Goal: Use online tool/utility: Utilize a website feature to perform a specific function

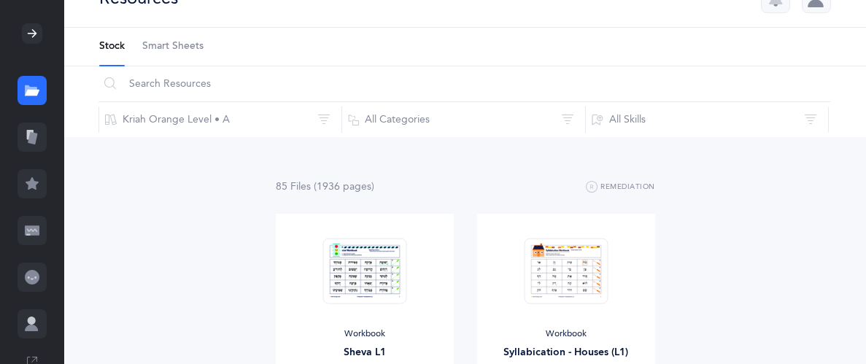
scroll to position [39, 0]
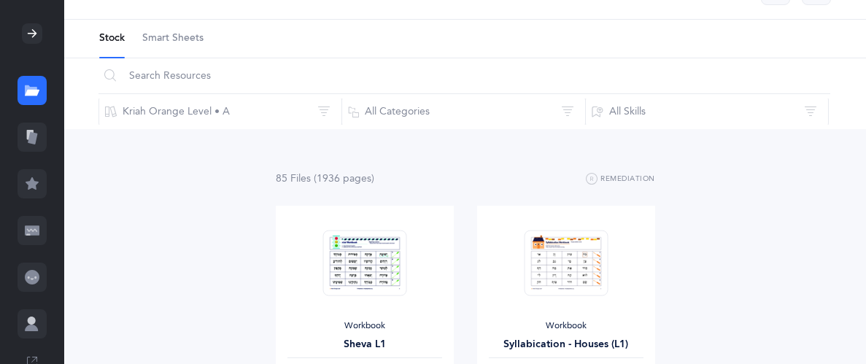
click at [47, 126] on link at bounding box center [32, 137] width 64 height 47
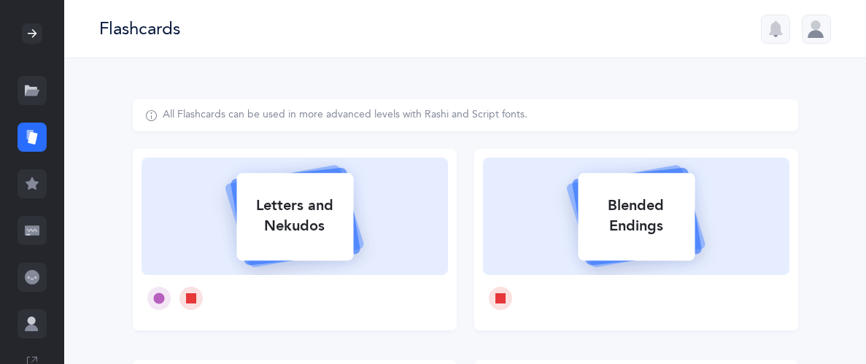
click at [380, 202] on icon at bounding box center [295, 214] width 174 height 122
select select
select select "single"
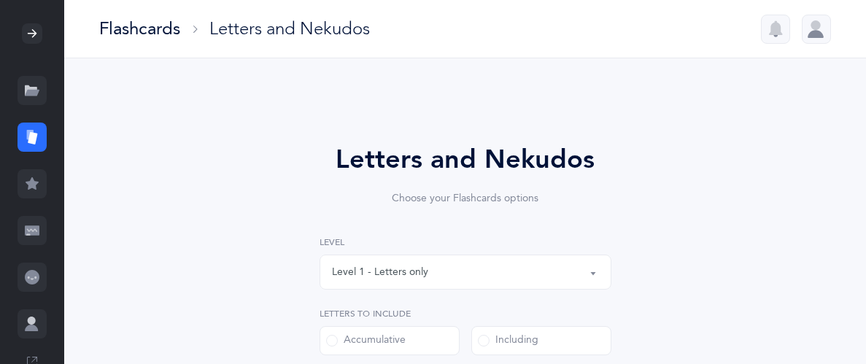
select select "27"
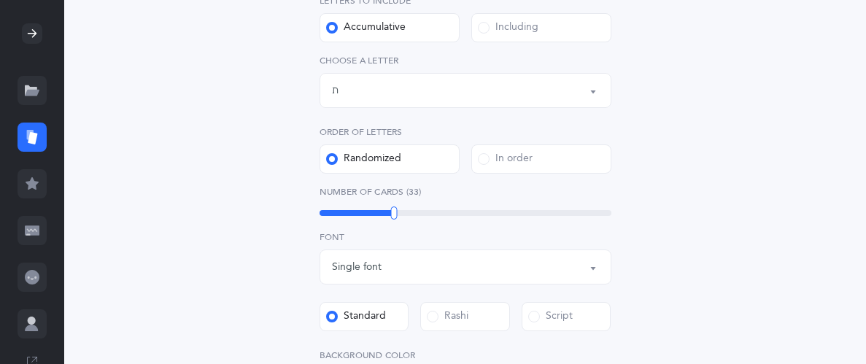
scroll to position [314, 0]
click at [390, 211] on div at bounding box center [393, 212] width 7 height 13
click at [386, 215] on div "32" at bounding box center [465, 212] width 292 height 12
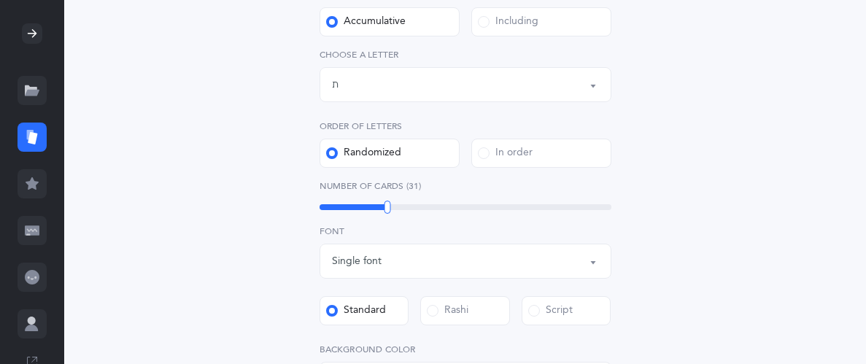
scroll to position [320, 0]
click at [381, 205] on div "31" at bounding box center [465, 206] width 292 height 6
click at [384, 206] on div "30" at bounding box center [465, 206] width 292 height 6
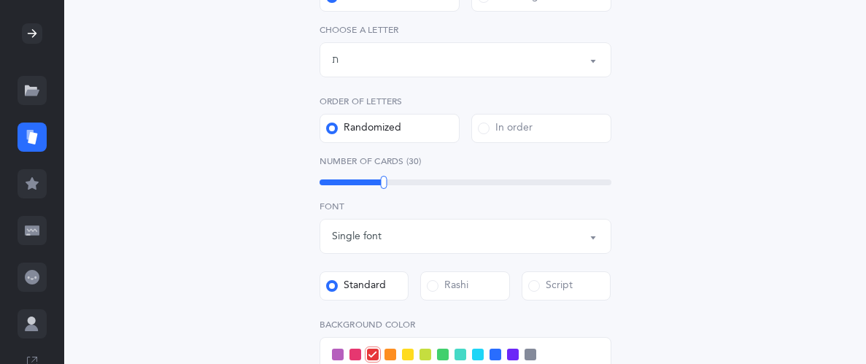
click at [227, 164] on div "Letters and Nekudos Choose your Flashcards options Level 1 - Letters only Level…" at bounding box center [465, 191] width 665 height 870
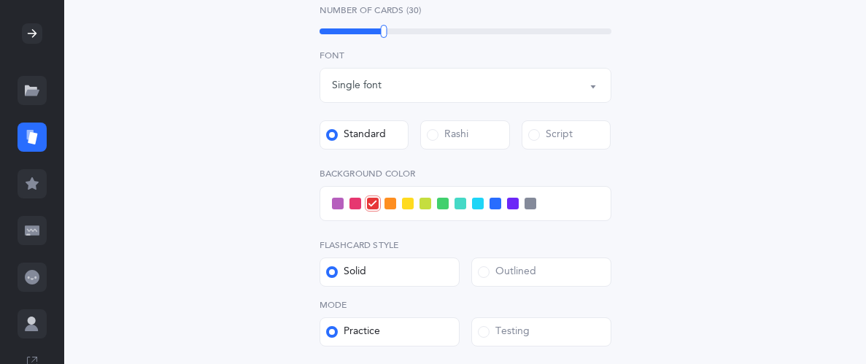
scroll to position [496, 0]
click at [336, 203] on span at bounding box center [338, 202] width 12 height 12
click at [0, 0] on input "checkbox" at bounding box center [0, 0] width 0 height 0
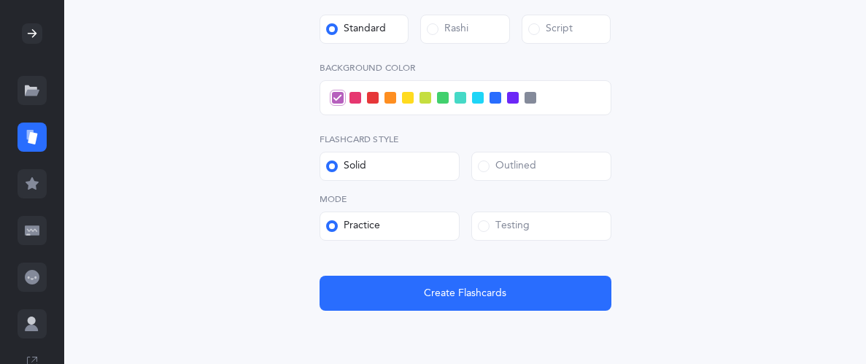
scroll to position [662, 0]
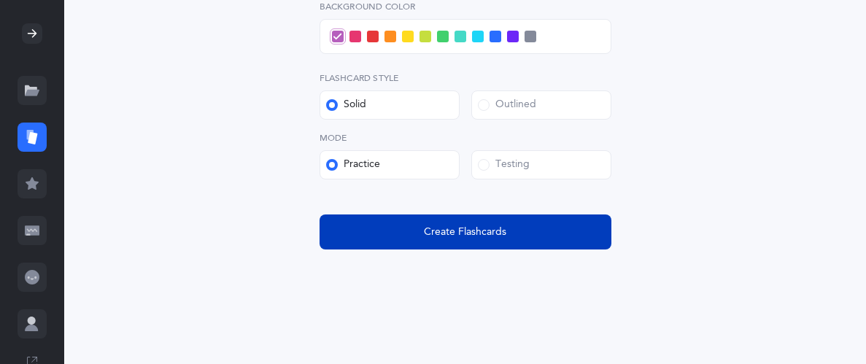
click at [405, 236] on button "Create Flashcards" at bounding box center [465, 231] width 292 height 35
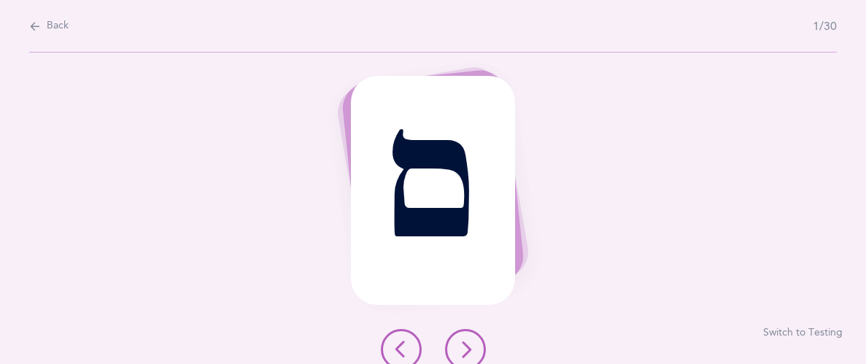
scroll to position [0, 0]
click at [462, 338] on button at bounding box center [465, 349] width 41 height 41
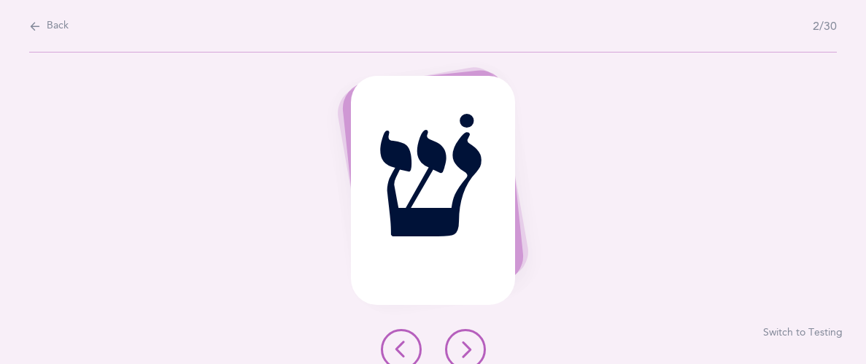
click at [461, 333] on button at bounding box center [465, 349] width 41 height 41
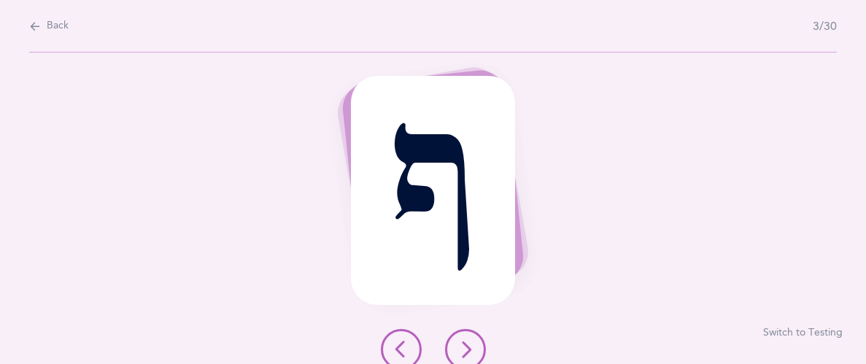
click at [457, 336] on button at bounding box center [465, 349] width 41 height 41
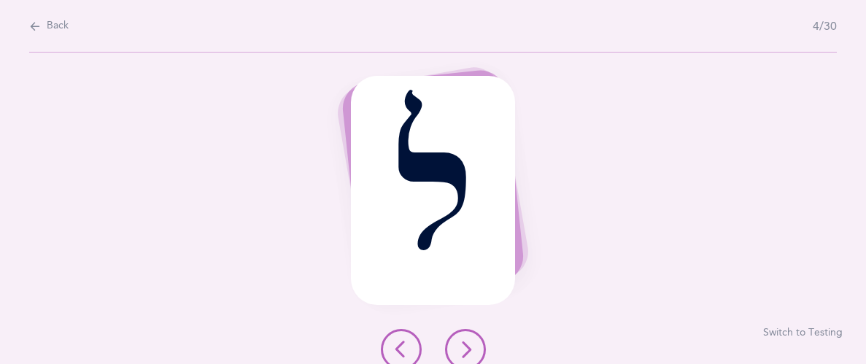
click at [458, 341] on icon at bounding box center [466, 350] width 18 height 18
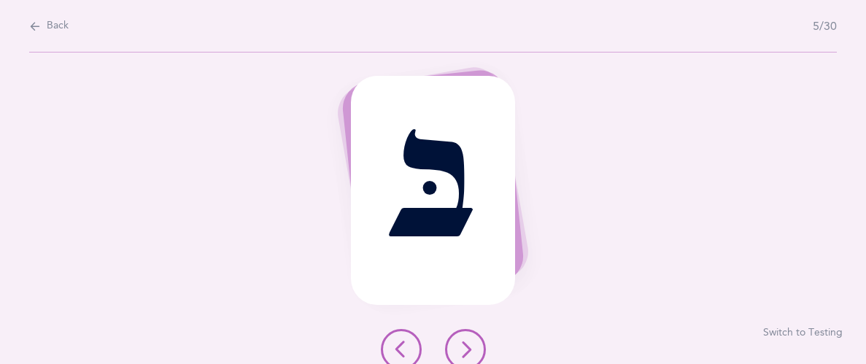
click at [454, 346] on button at bounding box center [465, 349] width 41 height 41
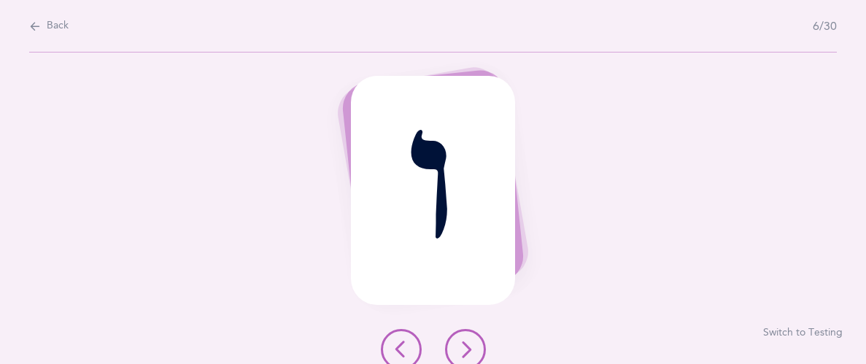
click at [459, 343] on icon at bounding box center [466, 350] width 18 height 18
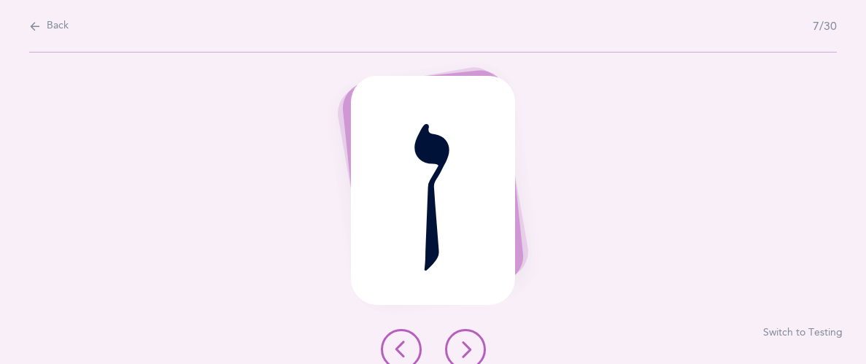
click at [459, 344] on icon at bounding box center [466, 350] width 18 height 18
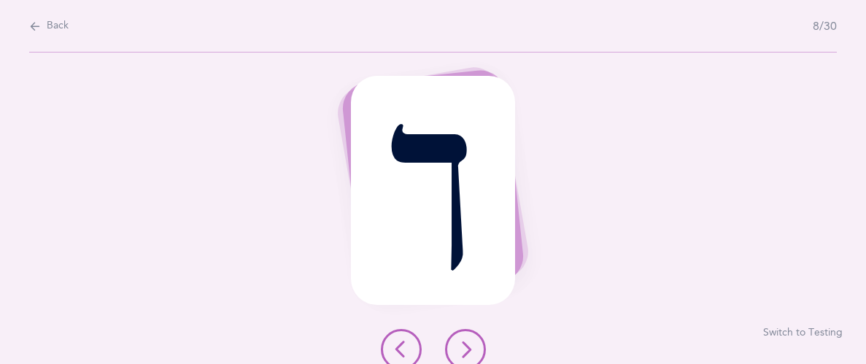
click at [461, 347] on icon at bounding box center [466, 350] width 18 height 18
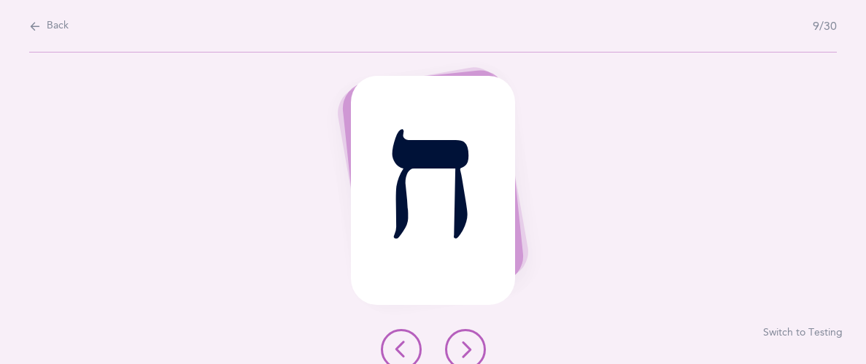
click at [458, 344] on icon at bounding box center [466, 350] width 18 height 18
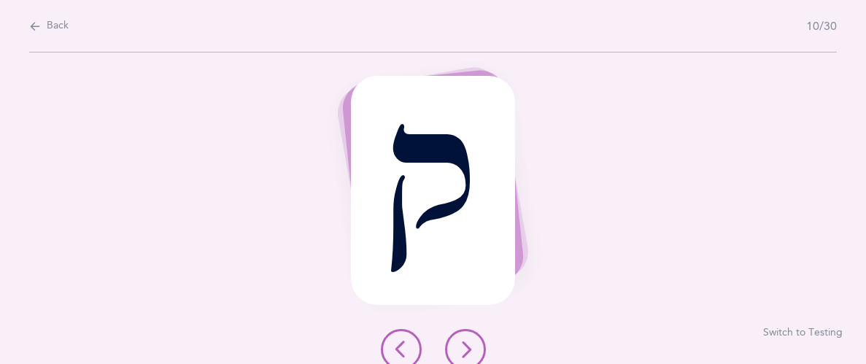
click at [456, 339] on button at bounding box center [465, 349] width 41 height 41
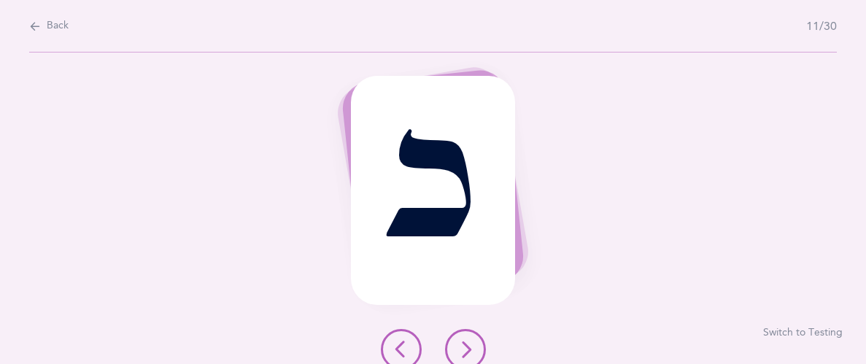
click at [458, 341] on icon at bounding box center [466, 350] width 18 height 18
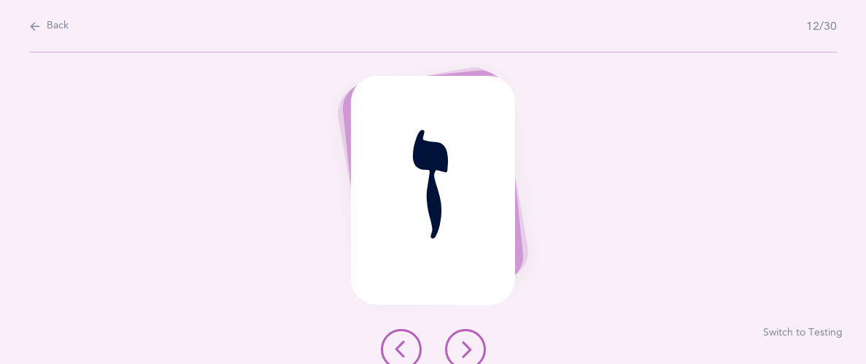
click at [458, 344] on icon at bounding box center [466, 350] width 18 height 18
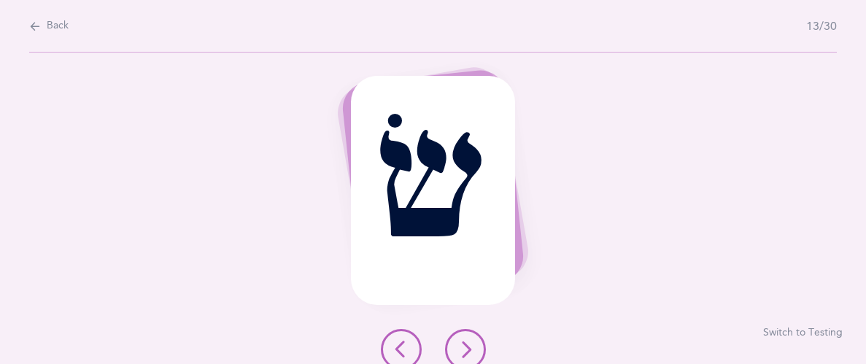
click at [459, 343] on icon at bounding box center [466, 350] width 18 height 18
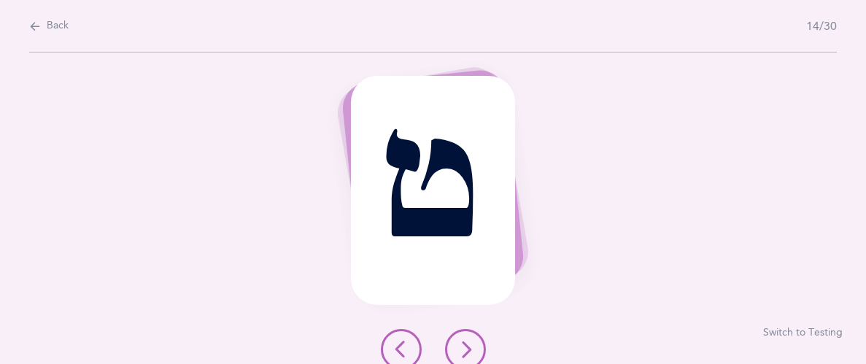
click at [462, 342] on icon at bounding box center [466, 350] width 18 height 18
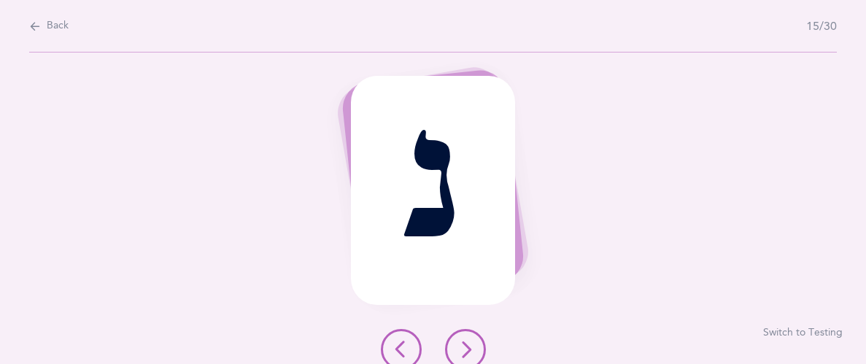
click at [459, 341] on icon at bounding box center [466, 350] width 18 height 18
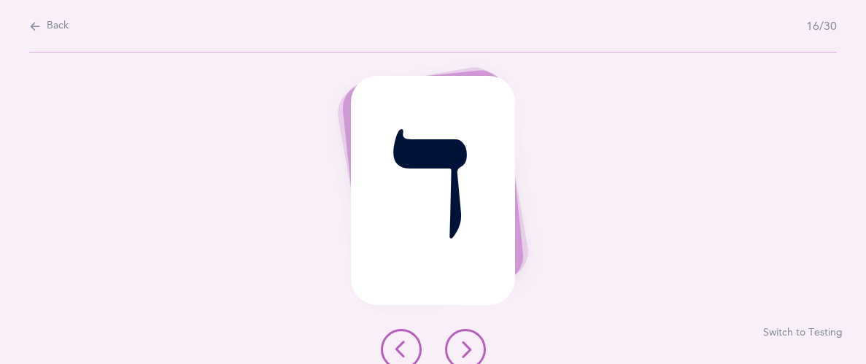
click at [462, 345] on icon at bounding box center [466, 350] width 18 height 18
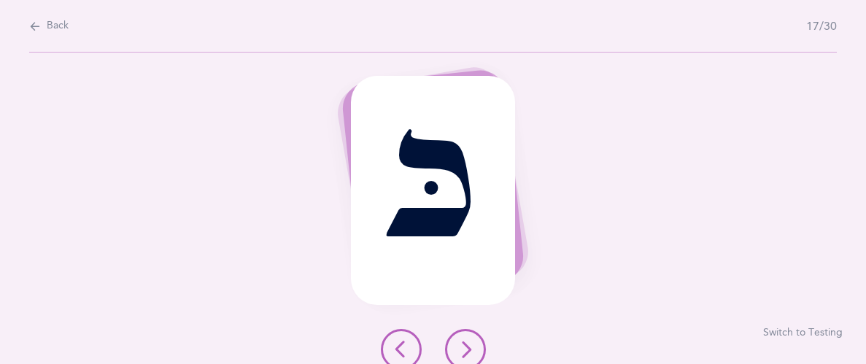
click at [461, 341] on icon at bounding box center [466, 350] width 18 height 18
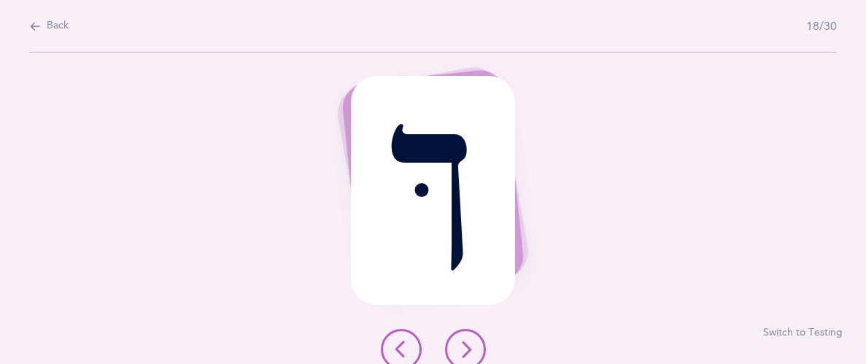
click at [464, 341] on icon at bounding box center [466, 350] width 18 height 18
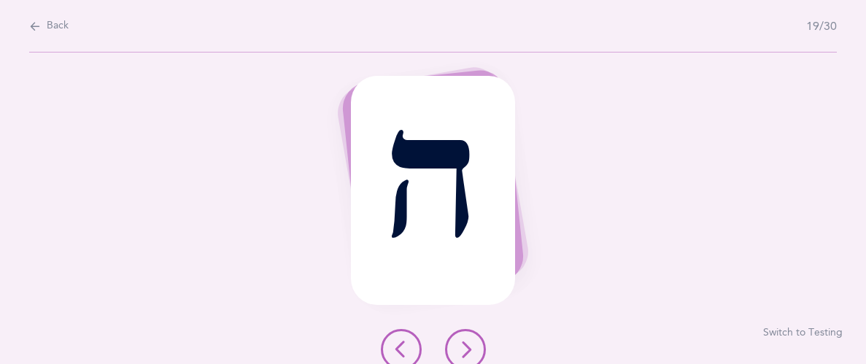
click at [460, 344] on icon at bounding box center [466, 350] width 18 height 18
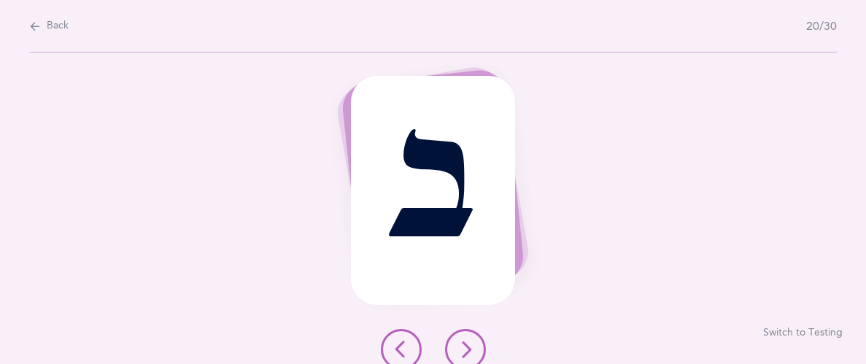
click at [466, 343] on icon at bounding box center [466, 350] width 18 height 18
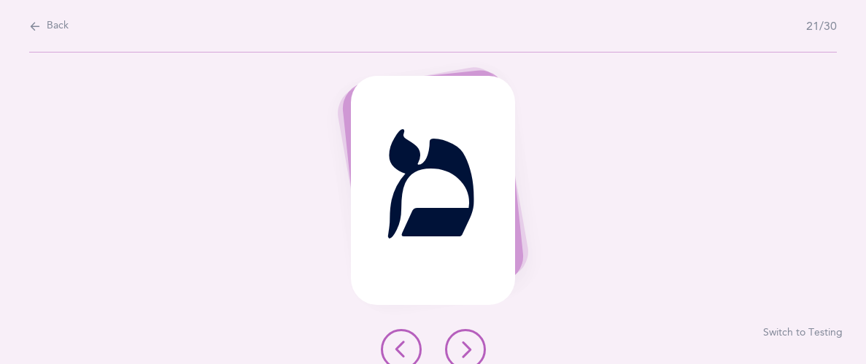
click at [465, 338] on button at bounding box center [465, 349] width 41 height 41
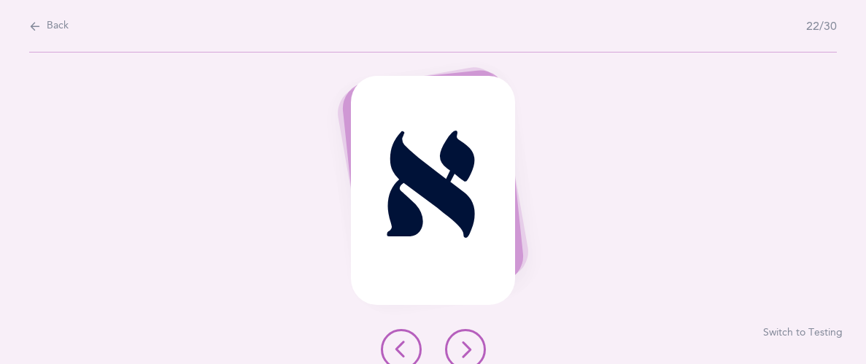
click at [464, 345] on icon at bounding box center [466, 350] width 18 height 18
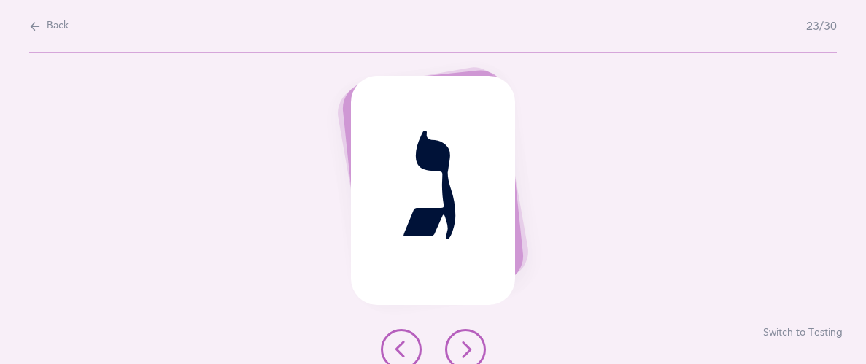
click at [464, 346] on icon at bounding box center [466, 350] width 18 height 18
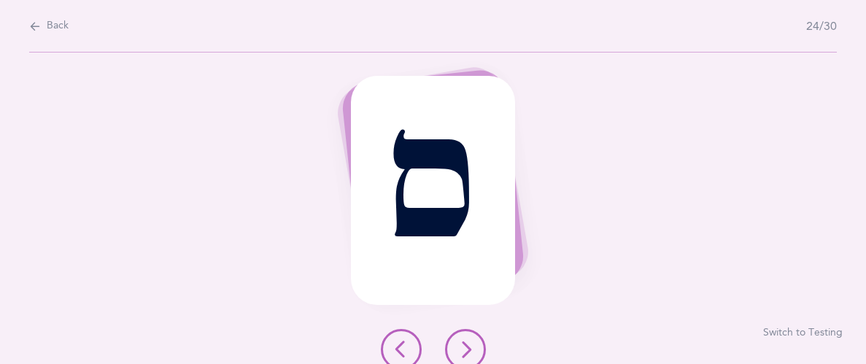
click at [465, 344] on icon at bounding box center [466, 350] width 18 height 18
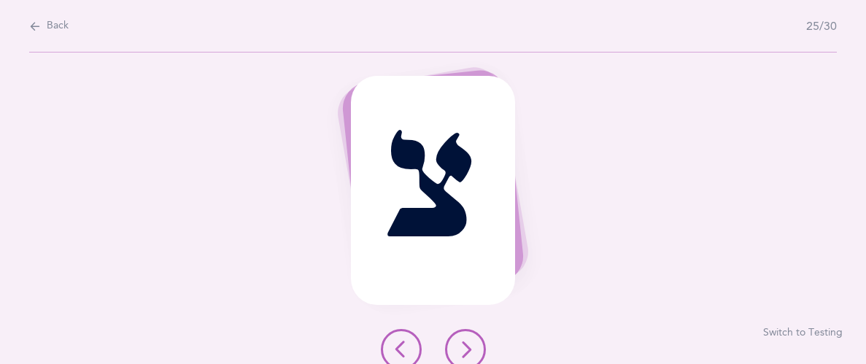
click at [470, 338] on button at bounding box center [465, 349] width 41 height 41
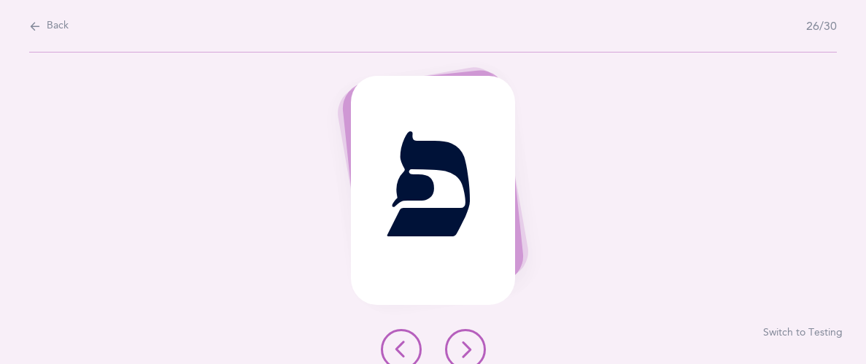
click at [460, 338] on button at bounding box center [465, 349] width 41 height 41
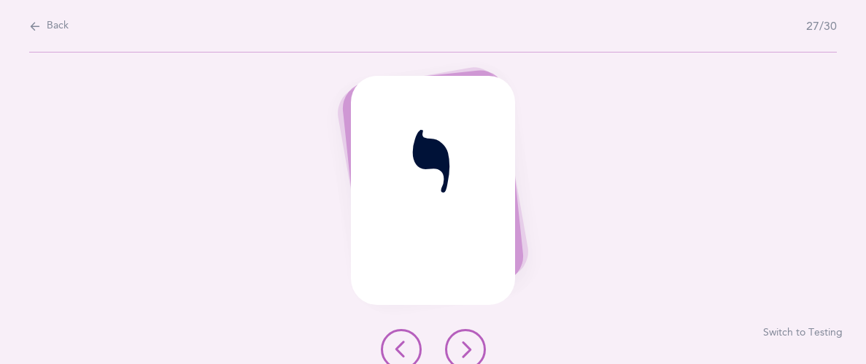
click at [462, 341] on icon at bounding box center [466, 350] width 18 height 18
click at [460, 346] on icon at bounding box center [466, 350] width 18 height 18
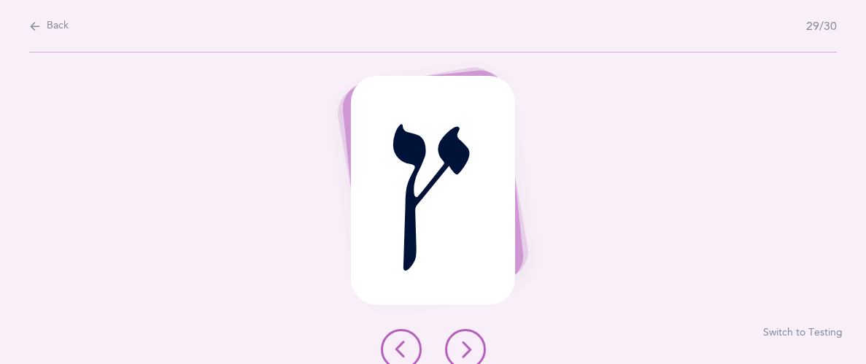
click at [462, 342] on icon at bounding box center [466, 350] width 18 height 18
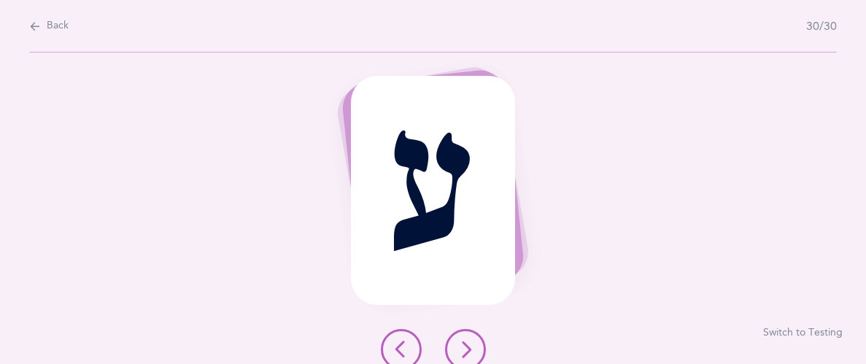
click at [464, 346] on icon at bounding box center [466, 350] width 18 height 18
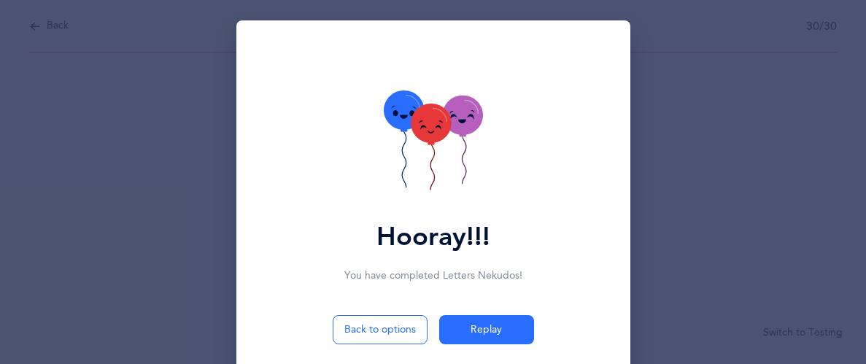
click at [426, 136] on icon at bounding box center [431, 123] width 40 height 39
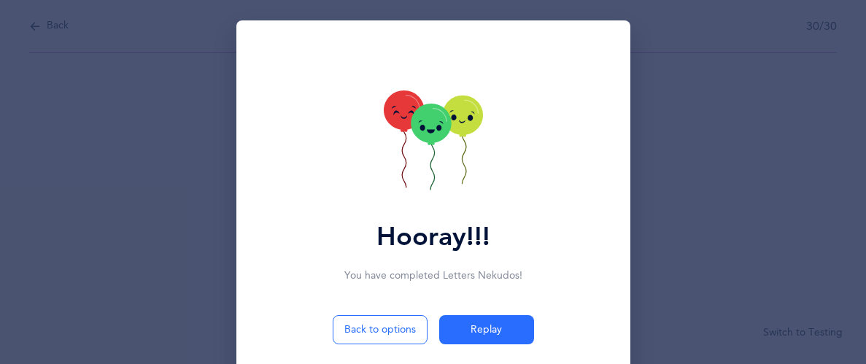
click at [430, 137] on icon at bounding box center [431, 123] width 40 height 39
